Goal: Find specific page/section: Find specific page/section

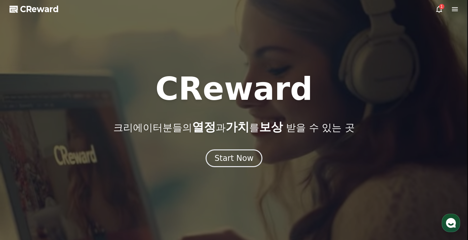
click at [228, 156] on div "Start Now" at bounding box center [233, 158] width 39 height 11
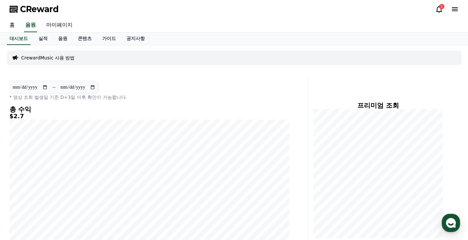
click at [435, 10] on icon at bounding box center [439, 9] width 8 height 8
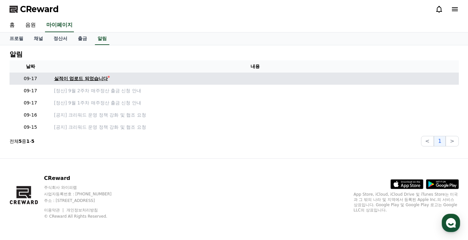
click at [84, 76] on div "실적이 업로드 되었습니다" at bounding box center [81, 78] width 54 height 7
